Goal: Check status: Check status

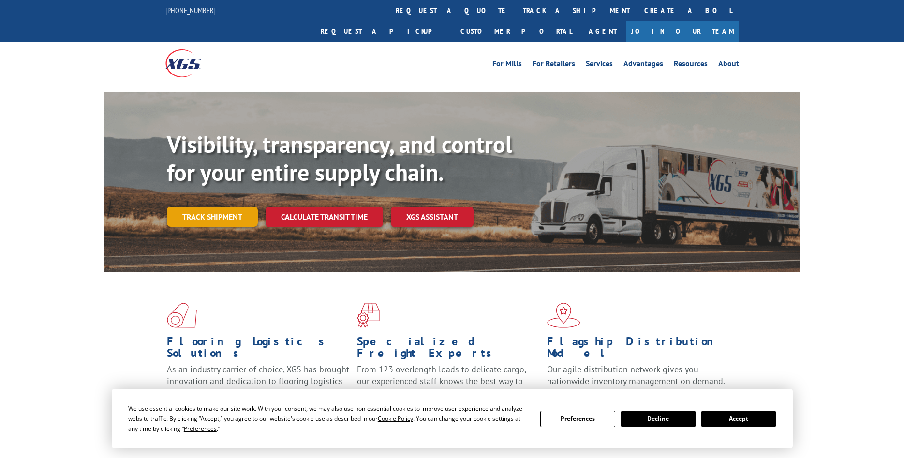
click at [227, 207] on link "Track shipment" at bounding box center [212, 217] width 91 height 20
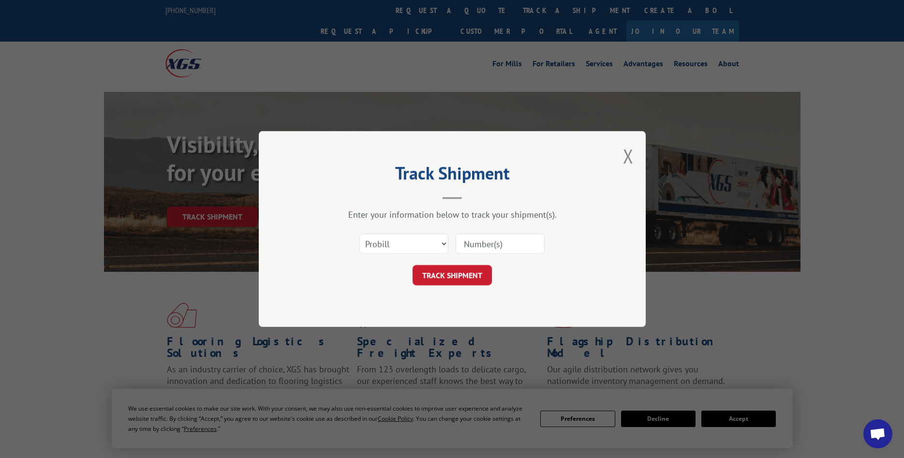
click at [491, 244] on input at bounding box center [500, 244] width 89 height 20
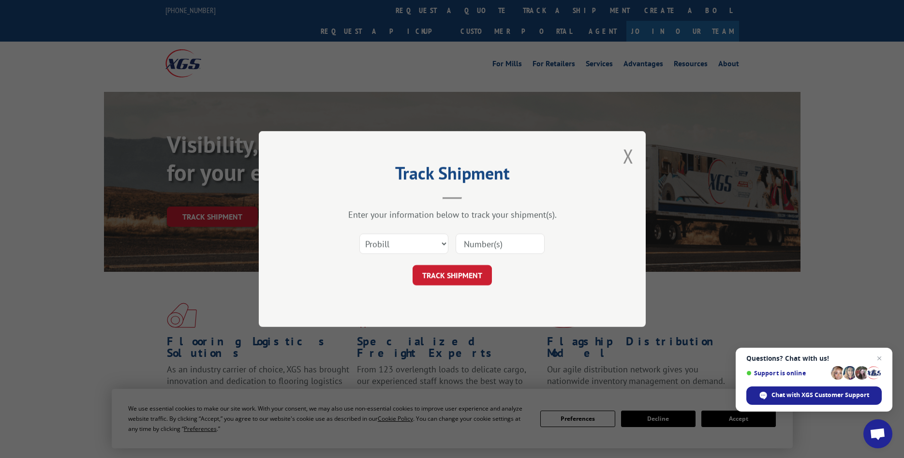
click at [508, 243] on input at bounding box center [500, 244] width 89 height 20
type input "2841233"
click at [470, 284] on button "TRACK SHIPMENT" at bounding box center [452, 275] width 79 height 20
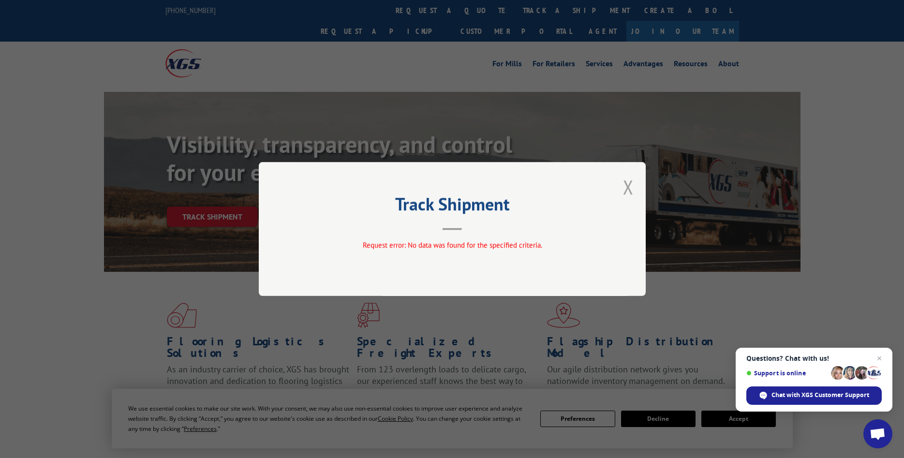
click at [632, 188] on button "Close modal" at bounding box center [628, 187] width 11 height 26
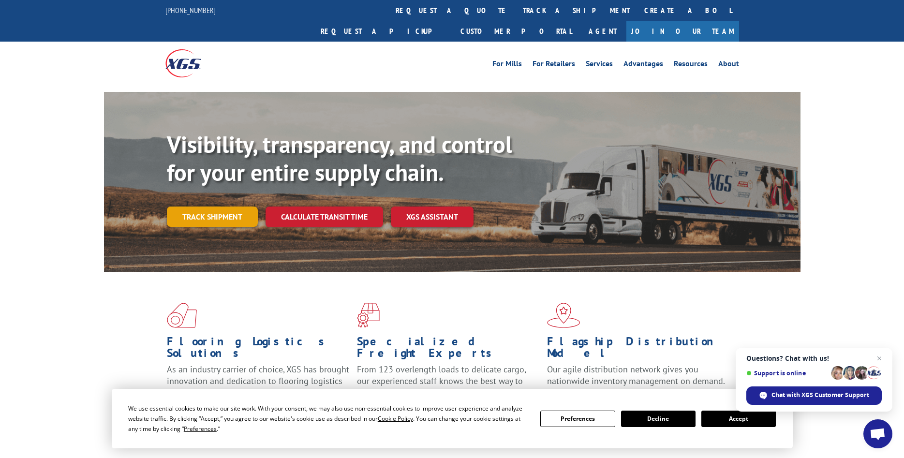
click at [242, 207] on link "Track shipment" at bounding box center [212, 217] width 91 height 20
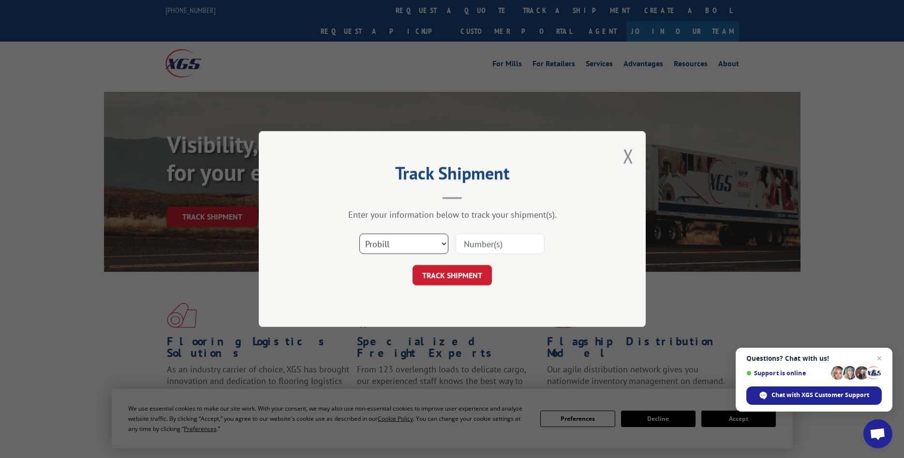
click at [359, 234] on select "Select category... Probill BOL PO" at bounding box center [403, 244] width 89 height 20
select select "bol"
click option "BOL" at bounding box center [0, 0] width 0 height 0
click at [506, 247] on input at bounding box center [500, 244] width 89 height 20
type input "2841233"
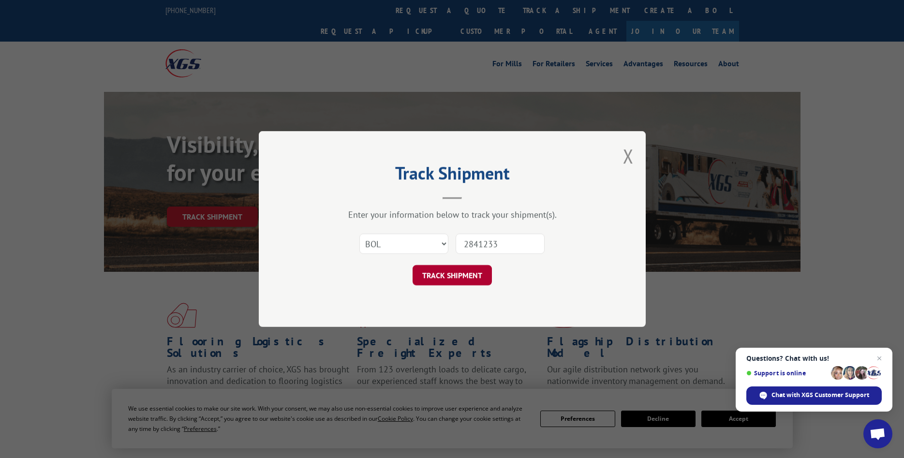
click at [454, 280] on button "TRACK SHIPMENT" at bounding box center [452, 275] width 79 height 20
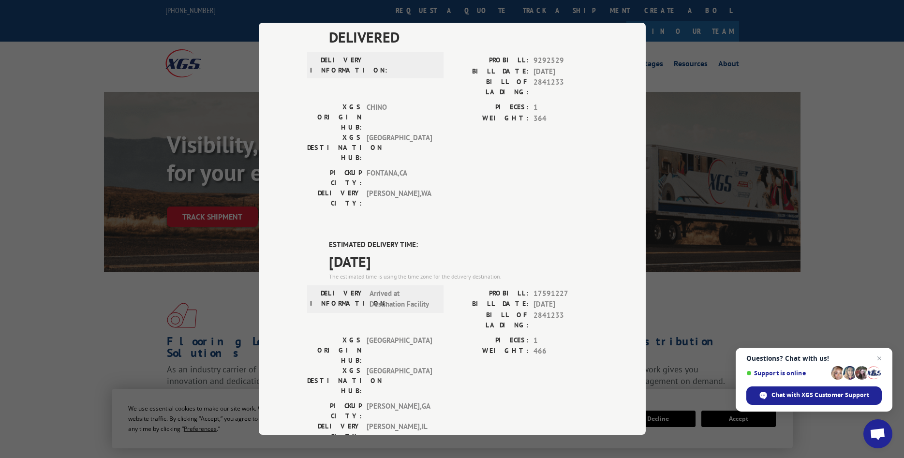
scroll to position [74, 0]
